Goal: Find specific page/section: Find specific page/section

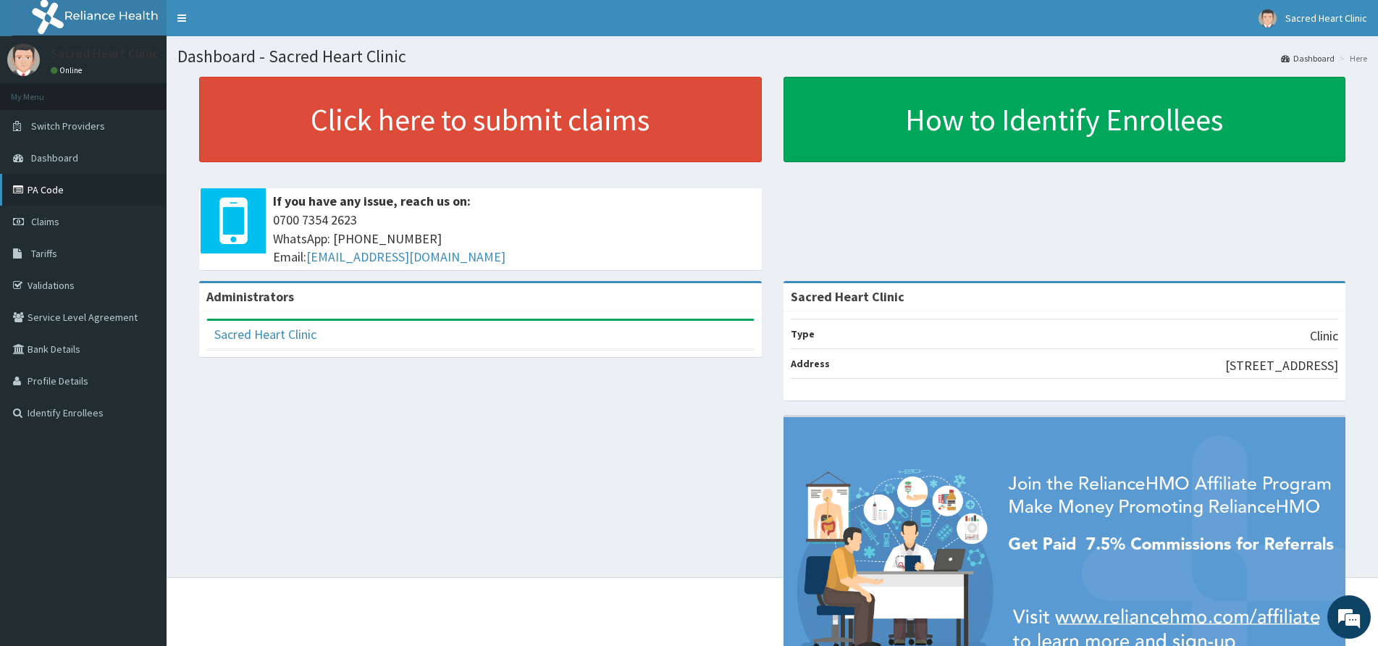
click at [67, 188] on link "PA Code" at bounding box center [83, 190] width 167 height 32
click at [80, 135] on link "Switch Providers" at bounding box center [83, 126] width 167 height 32
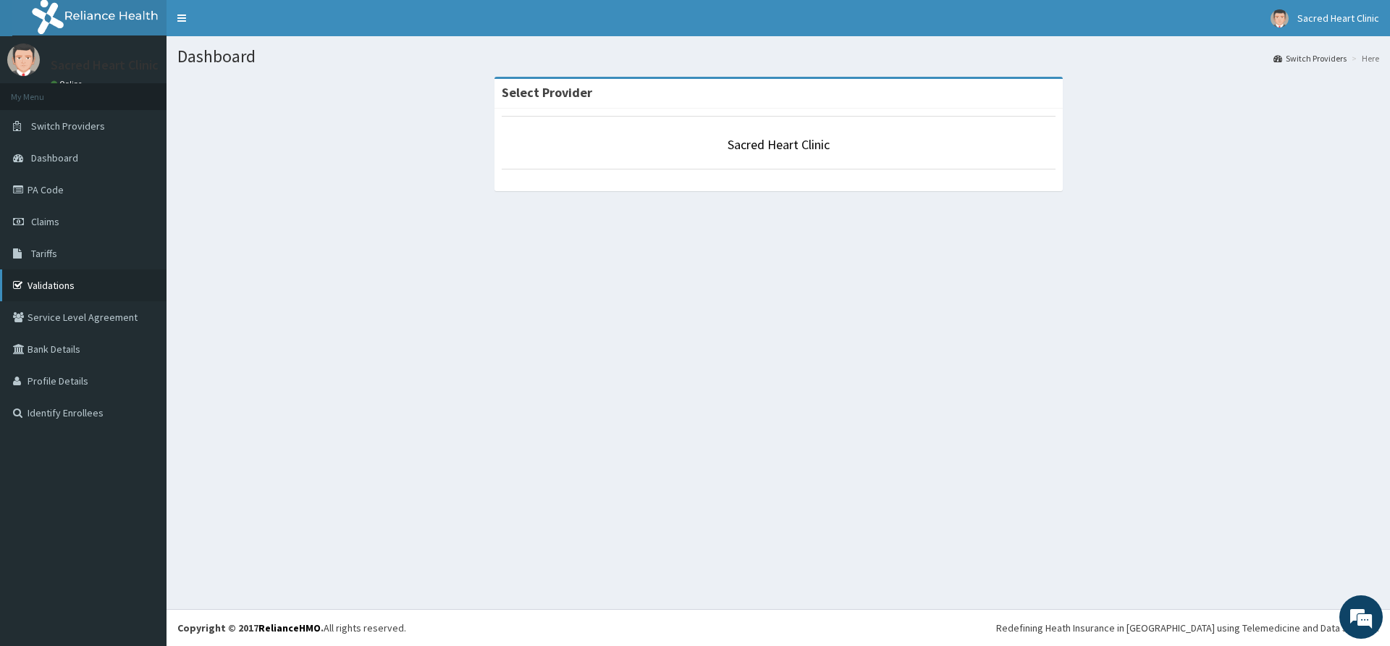
click at [66, 282] on link "Validations" at bounding box center [83, 285] width 167 height 32
